Goal: Complete application form

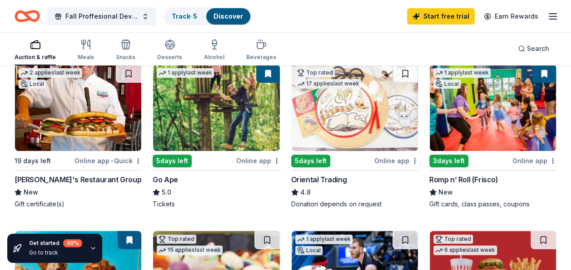
scroll to position [91, 0]
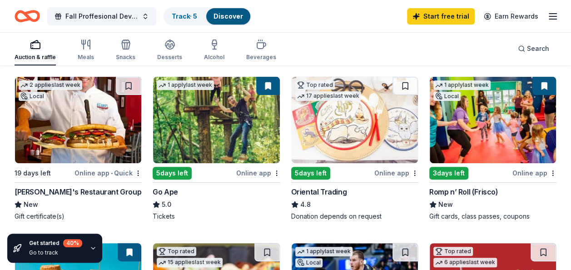
click at [37, 167] on div "19 days left" at bounding box center [33, 172] width 36 height 11
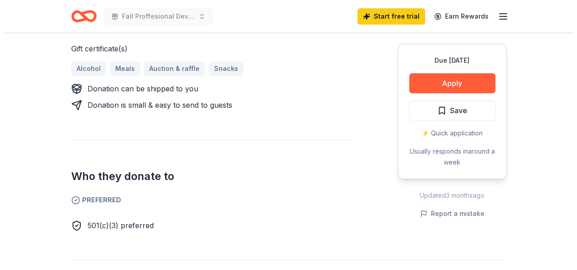
scroll to position [318, 0]
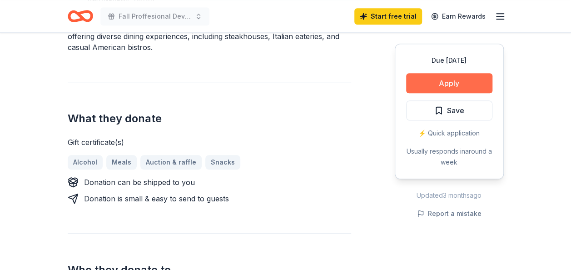
click at [436, 73] on button "Apply" at bounding box center [449, 83] width 86 height 20
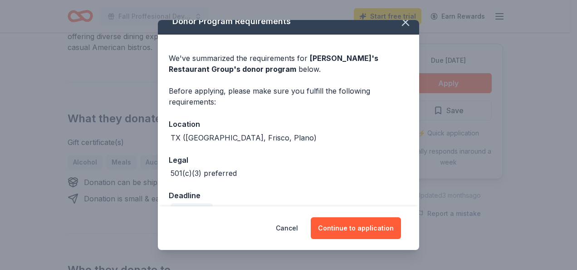
scroll to position [32, 0]
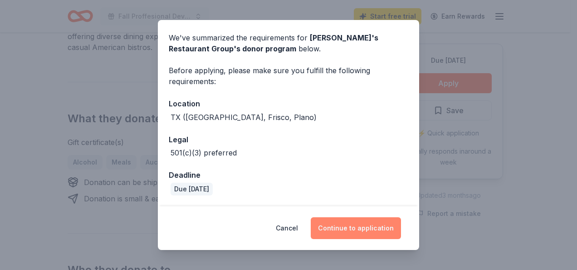
click at [350, 224] on button "Continue to application" at bounding box center [356, 228] width 90 height 22
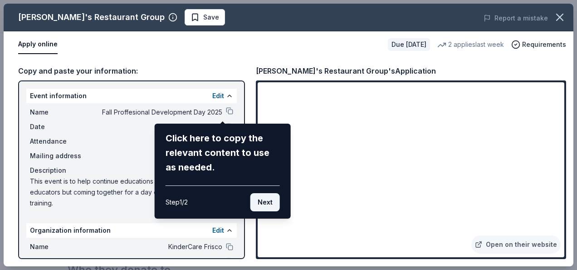
click at [264, 201] on button "Next" at bounding box center [266, 202] width 30 height 18
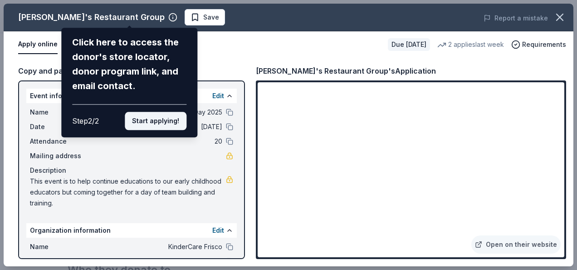
click at [155, 123] on button "Start applying!" at bounding box center [156, 121] width 62 height 18
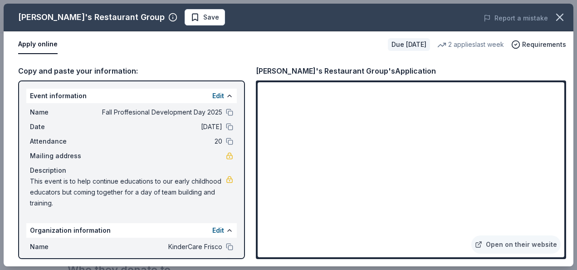
click at [298, 206] on div "Kenny's Restaurant Group Save Report a mistake Apply online Due in 19 days 2 ap…" at bounding box center [289, 135] width 570 height 262
click at [226, 114] on button at bounding box center [229, 111] width 7 height 7
